Goal: Obtain resource: Download file/media

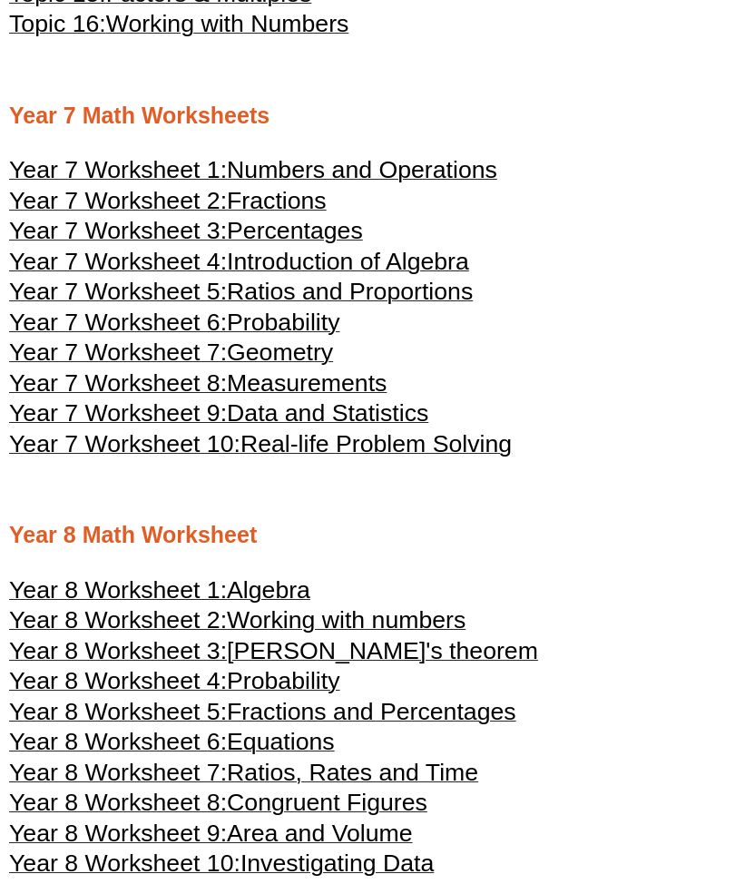
scroll to position [3964, 0]
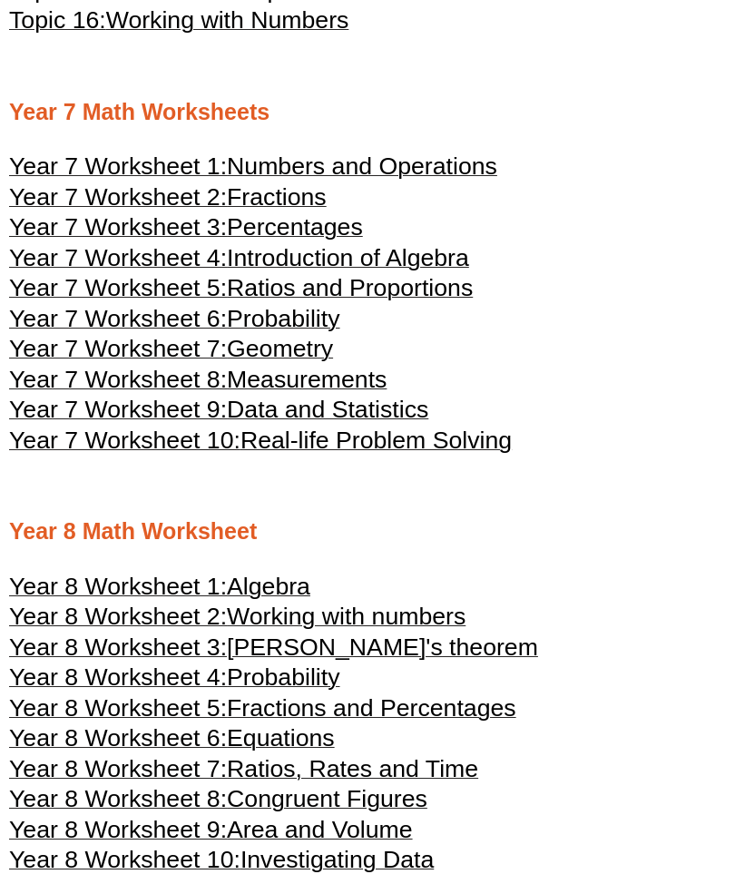
click at [265, 211] on span "Fractions" at bounding box center [277, 196] width 100 height 27
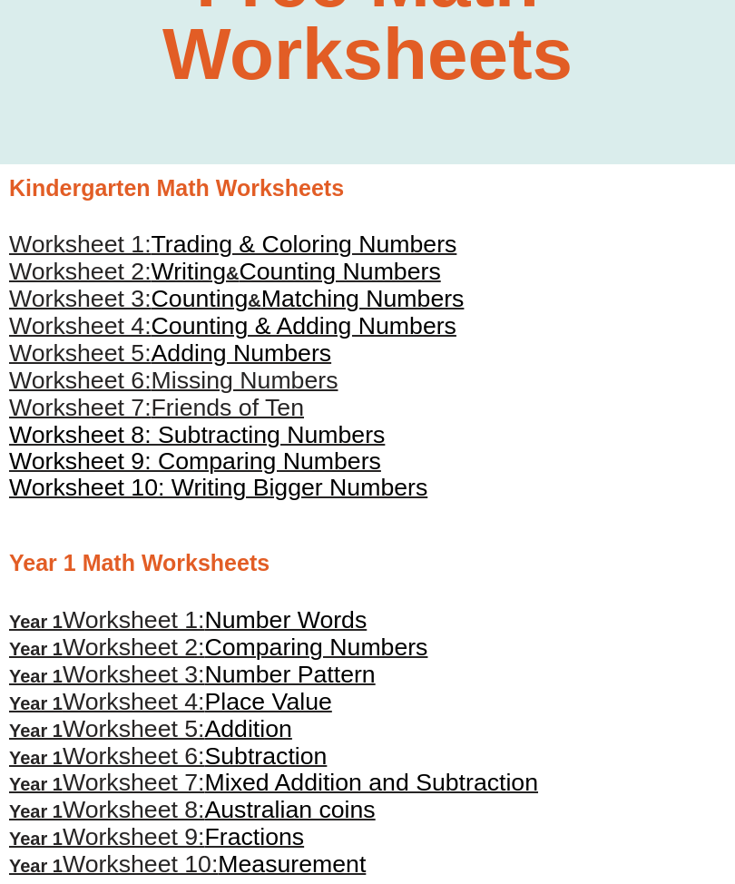
scroll to position [0, 0]
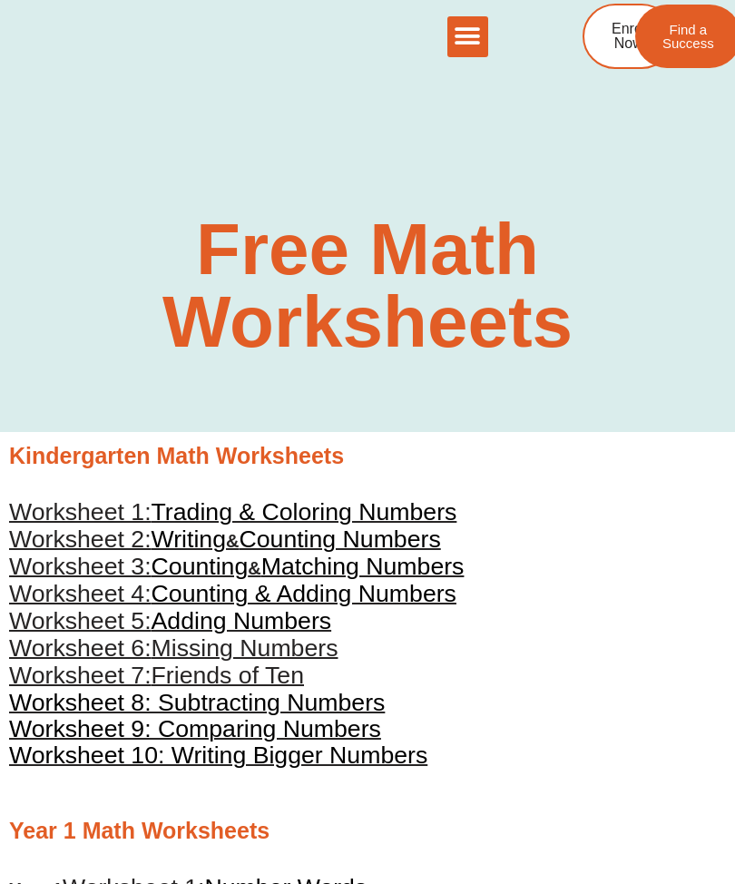
click at [472, 39] on icon "Menu Toggle" at bounding box center [467, 36] width 27 height 27
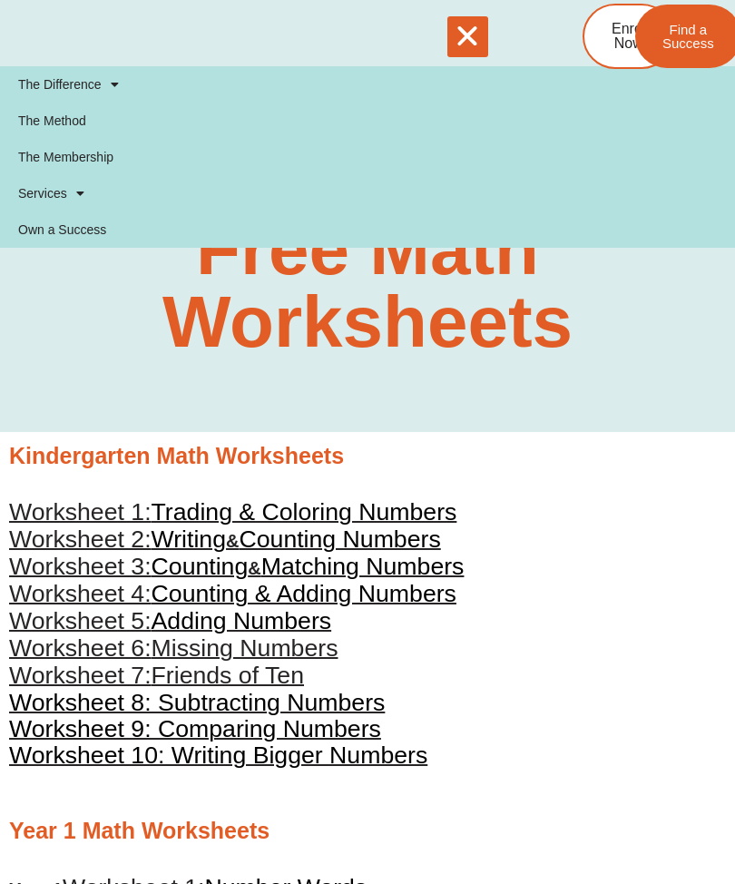
click at [580, 390] on section "Free Math Worksheets" at bounding box center [367, 175] width 735 height 513
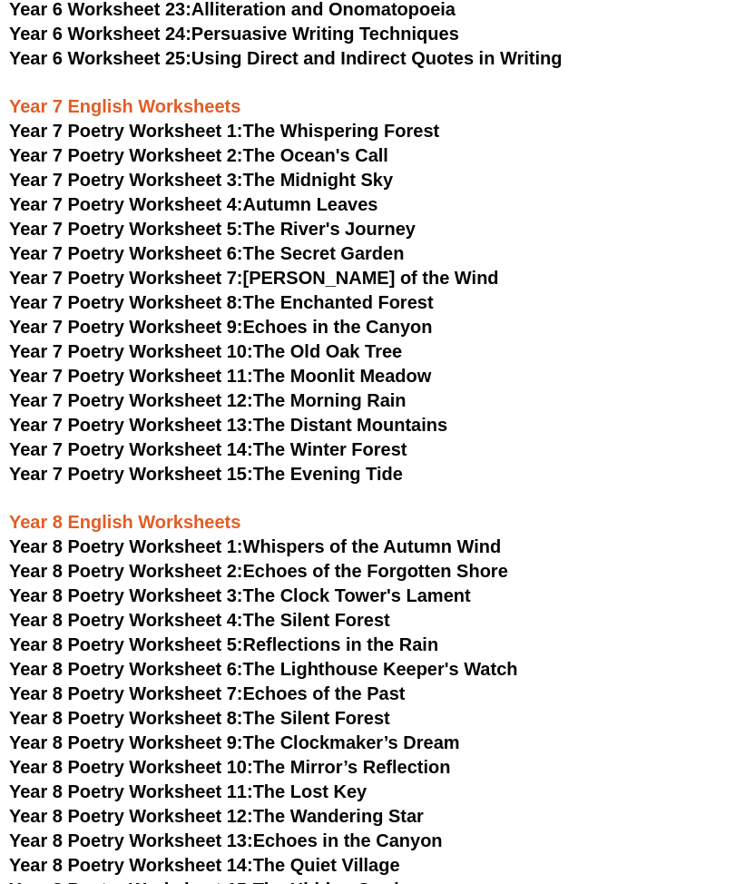
scroll to position [8125, 0]
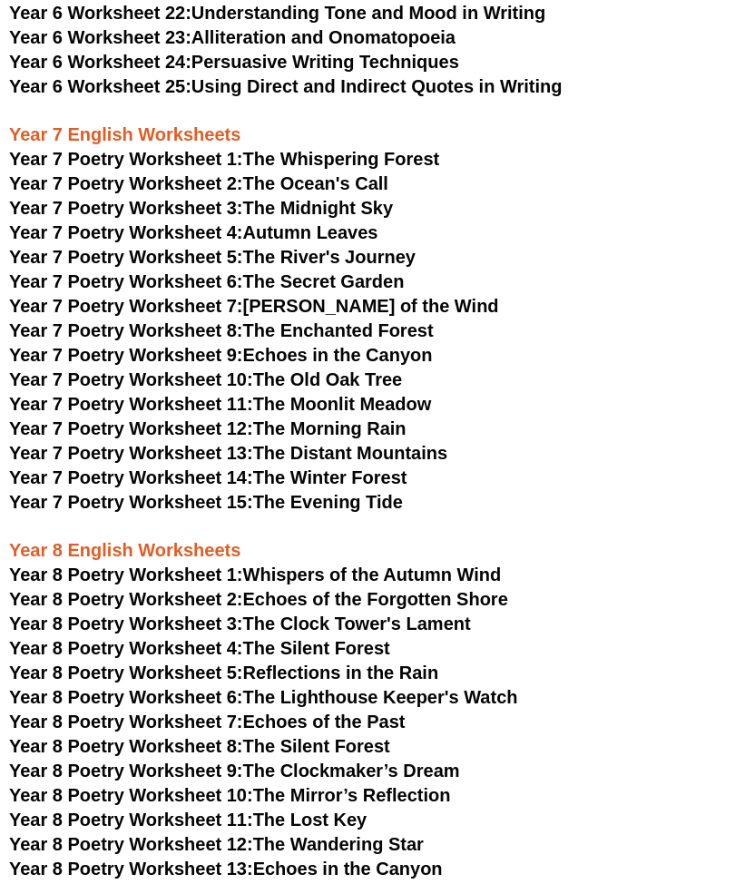
click at [351, 173] on link "Year 7 Poetry Worksheet 2: The Ocean's Call" at bounding box center [199, 183] width 380 height 20
